Goal: Navigation & Orientation: Find specific page/section

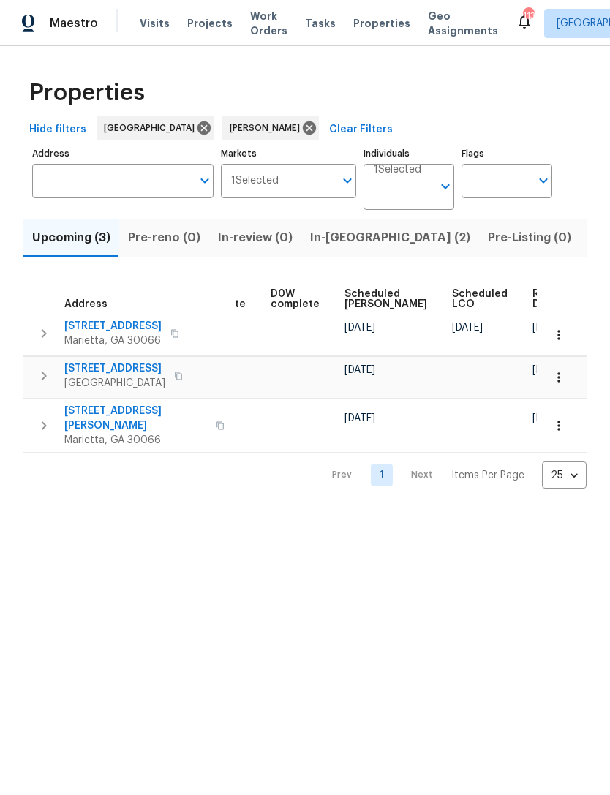
scroll to position [0, 368]
click at [341, 238] on span "In-[GEOGRAPHIC_DATA] (2)" at bounding box center [390, 237] width 160 height 20
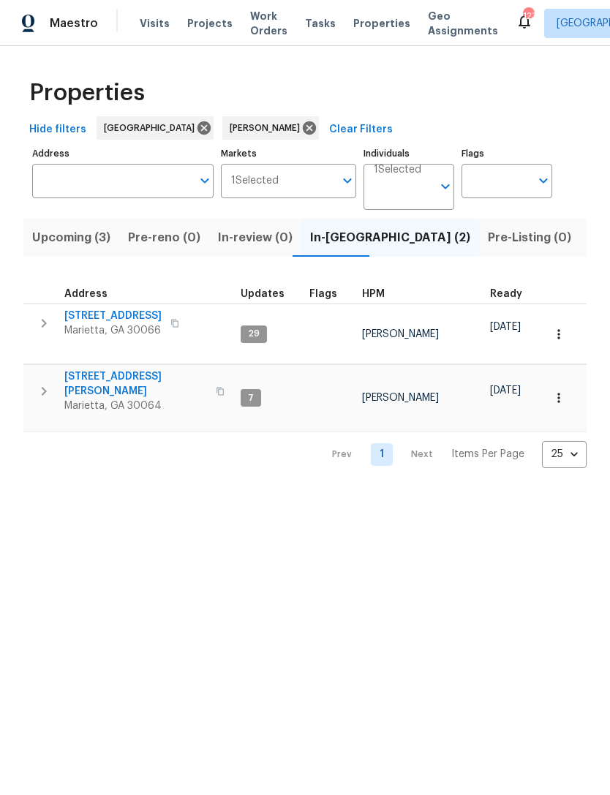
scroll to position [12, 0]
click at [79, 243] on span "Upcoming (3)" at bounding box center [71, 237] width 78 height 20
